Goal: Transaction & Acquisition: Purchase product/service

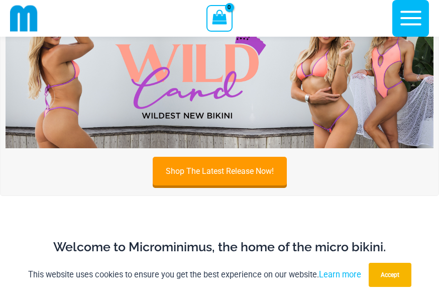
scroll to position [342, 0]
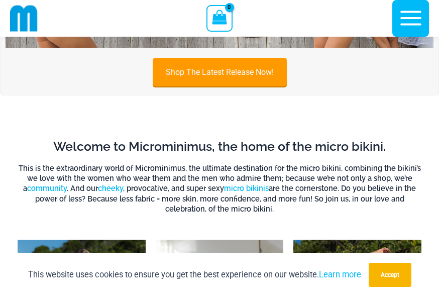
click at [249, 74] on link "Shop The Latest Release Now!" at bounding box center [220, 72] width 134 height 29
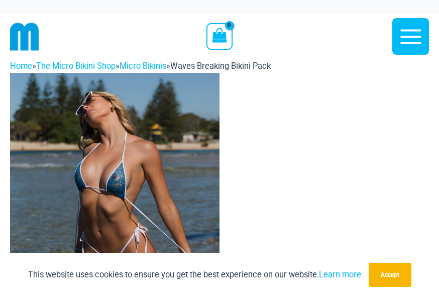
click at [414, 22] on button "Main Menu" at bounding box center [410, 36] width 37 height 37
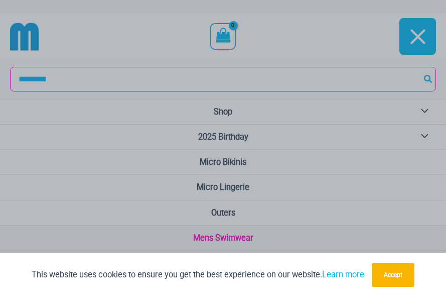
click at [0, 0] on button "Sign up now" at bounding box center [0, 0] width 0 height 0
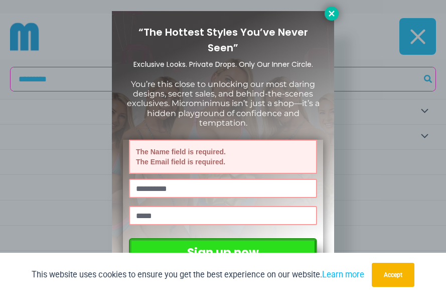
click at [330, 14] on icon at bounding box center [331, 13] width 9 height 9
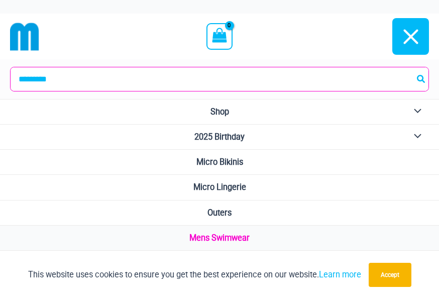
click at [223, 232] on link "Mens Swimwear" at bounding box center [219, 237] width 439 height 25
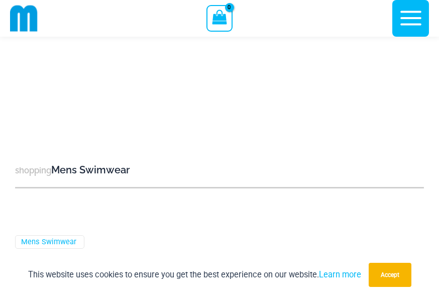
scroll to position [2896, 0]
